Goal: Task Accomplishment & Management: Use online tool/utility

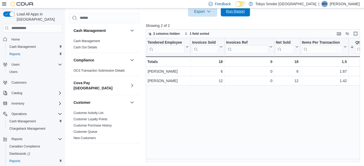
scroll to position [337, 0]
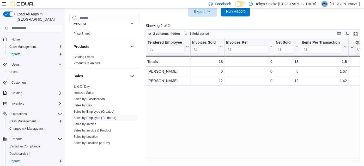
click at [235, 14] on span "Run Report" at bounding box center [235, 11] width 23 height 10
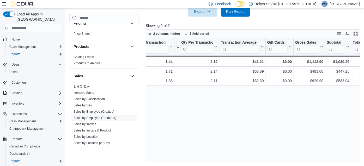
scroll to position [0, 0]
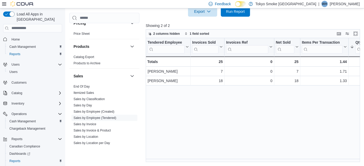
click at [186, 126] on div "Tendered Employee Click to view column header actions Invoices Sold Click to vi…" at bounding box center [254, 100] width 217 height 124
click at [230, 10] on span "Run Report" at bounding box center [235, 11] width 19 height 5
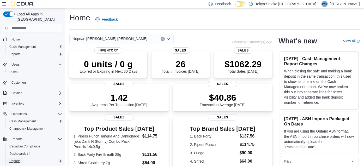
click at [13, 159] on span "Reports" at bounding box center [14, 161] width 11 height 4
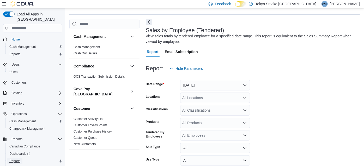
scroll to position [17, 0]
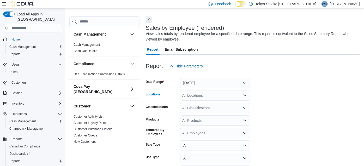
click at [198, 94] on div "All Locations" at bounding box center [215, 95] width 70 height 10
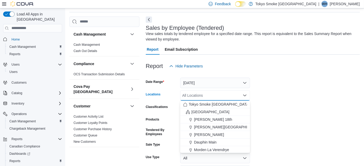
click at [198, 94] on div "All Locations" at bounding box center [215, 95] width 70 height 10
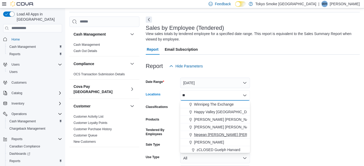
type input "**"
click at [209, 132] on span "Nepean [PERSON_NAME] [PERSON_NAME]" at bounding box center [231, 134] width 75 height 5
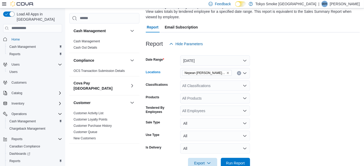
scroll to position [52, 0]
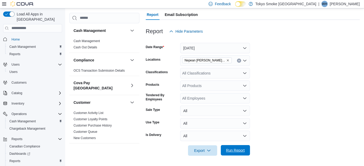
click at [232, 148] on span "Run Report" at bounding box center [235, 149] width 19 height 5
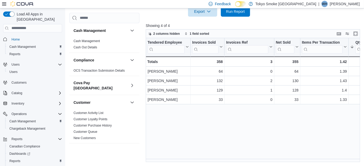
scroll to position [46, 0]
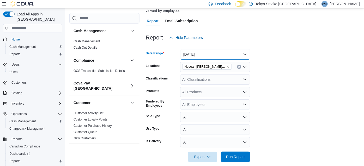
click at [190, 53] on button "[DATE]" at bounding box center [215, 54] width 70 height 10
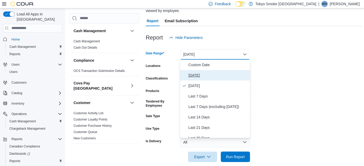
click at [192, 74] on span "[DATE]" at bounding box center [219, 75] width 60 height 6
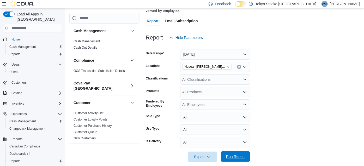
click at [235, 157] on span "Run Report" at bounding box center [235, 156] width 19 height 5
